Goal: Communication & Community: Participate in discussion

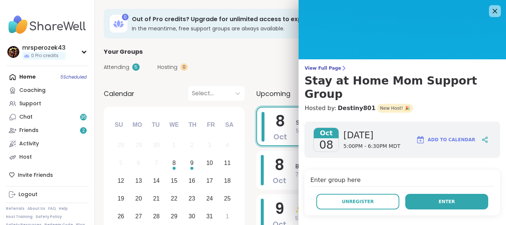
click at [446, 198] on span "Enter" at bounding box center [447, 201] width 16 height 7
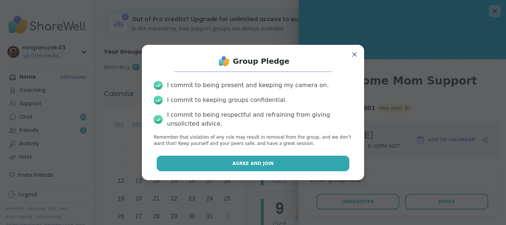
click at [304, 164] on button "Agree and Join" at bounding box center [253, 164] width 193 height 16
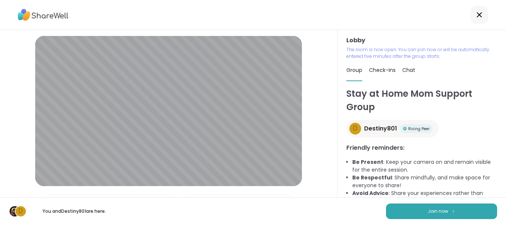
click at [379, 216] on div "D You and Destiny801 are here. Join now" at bounding box center [253, 211] width 506 height 28
click at [395, 209] on button "Join now" at bounding box center [441, 211] width 111 height 16
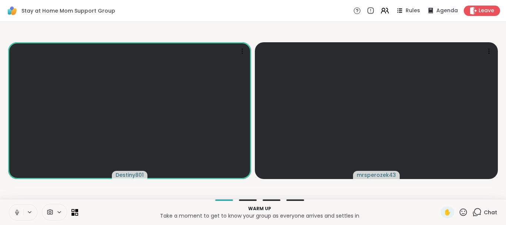
click at [16, 210] on icon at bounding box center [17, 212] width 7 height 7
click at [14, 211] on icon at bounding box center [17, 212] width 7 height 7
click at [13, 212] on button at bounding box center [16, 212] width 14 height 16
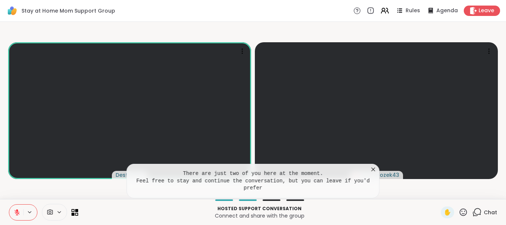
click at [16, 211] on icon at bounding box center [17, 212] width 7 height 7
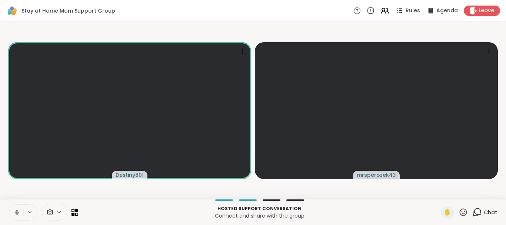
click at [15, 211] on icon at bounding box center [17, 212] width 7 height 7
click at [17, 210] on icon at bounding box center [17, 210] width 2 height 3
click at [39, 187] on video-player-container "Destiny801 mrsperozek43" at bounding box center [252, 110] width 497 height 171
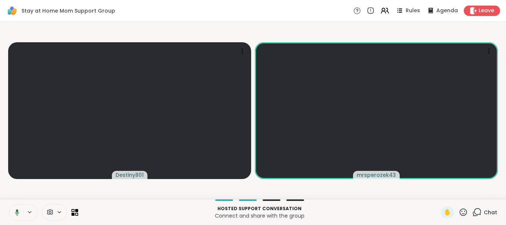
click at [39, 187] on video-player-container "Destiny801 mrsperozek43" at bounding box center [252, 110] width 497 height 171
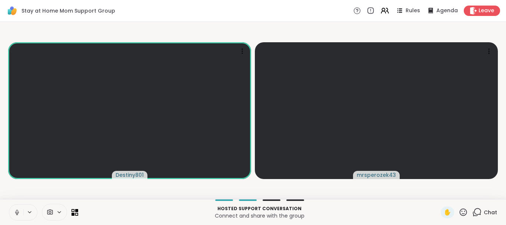
click at [17, 212] on icon at bounding box center [17, 212] width 7 height 7
click at [17, 212] on icon at bounding box center [16, 212] width 5 height 5
click at [14, 208] on button at bounding box center [16, 212] width 14 height 16
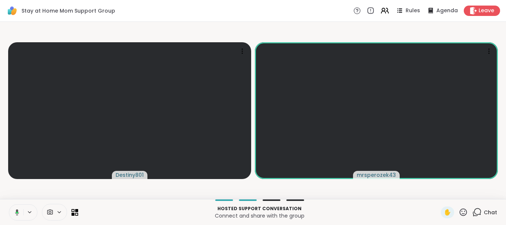
click at [16, 212] on icon at bounding box center [17, 213] width 2 height 2
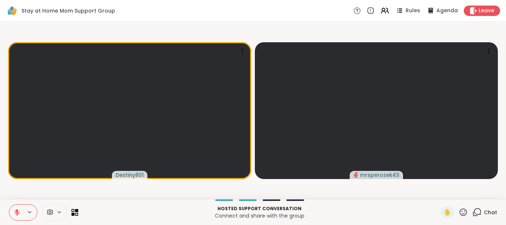
click at [15, 210] on icon at bounding box center [17, 212] width 7 height 7
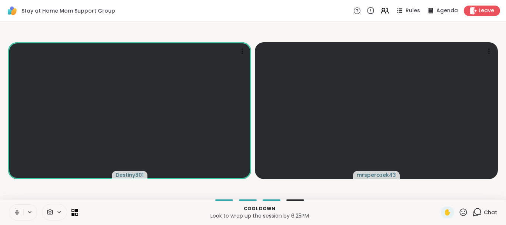
click at [15, 210] on icon at bounding box center [17, 212] width 7 height 7
click at [17, 209] on icon at bounding box center [17, 212] width 7 height 7
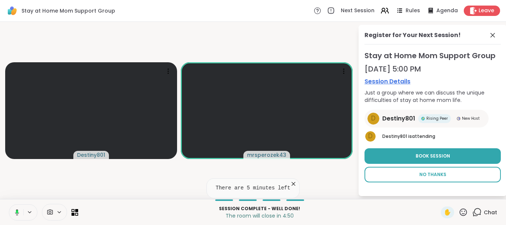
click at [433, 175] on span "No Thanks" at bounding box center [432, 174] width 27 height 7
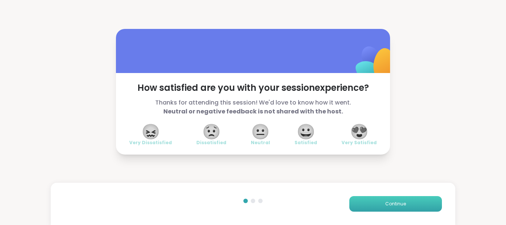
click at [401, 201] on span "Continue" at bounding box center [395, 203] width 21 height 7
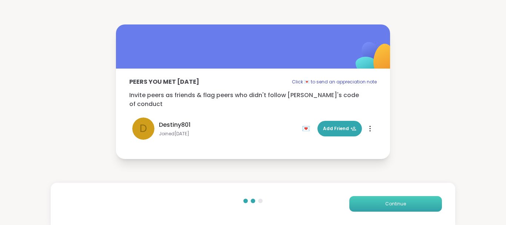
click at [401, 201] on span "Continue" at bounding box center [395, 203] width 21 height 7
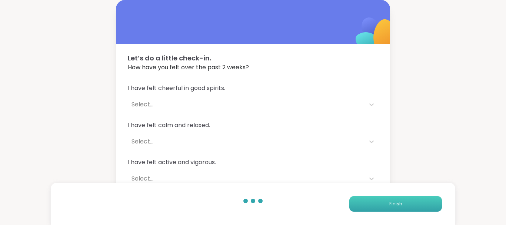
click at [401, 201] on span "Finish" at bounding box center [395, 203] width 13 height 7
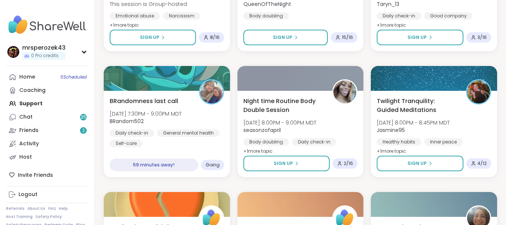
scroll to position [409, 0]
